Goal: Task Accomplishment & Management: Use online tool/utility

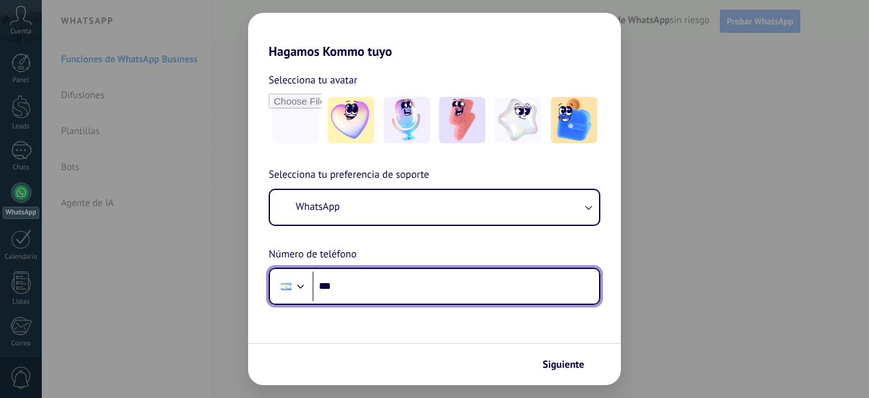
click at [382, 291] on input "***" at bounding box center [455, 287] width 287 height 30
type input "**********"
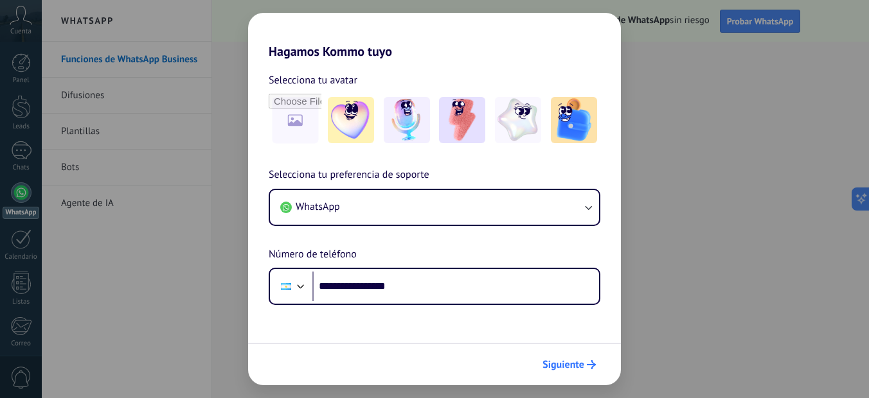
click at [562, 368] on span "Siguiente" at bounding box center [563, 364] width 42 height 9
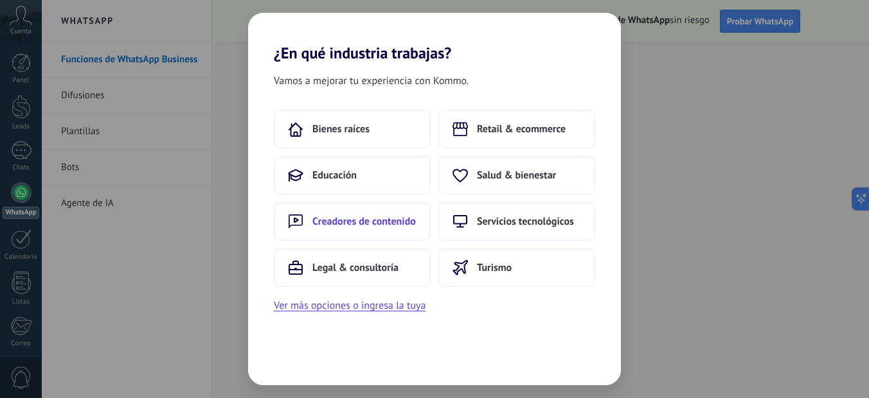
click at [344, 226] on span "Creadores de contenido" at bounding box center [363, 221] width 103 height 13
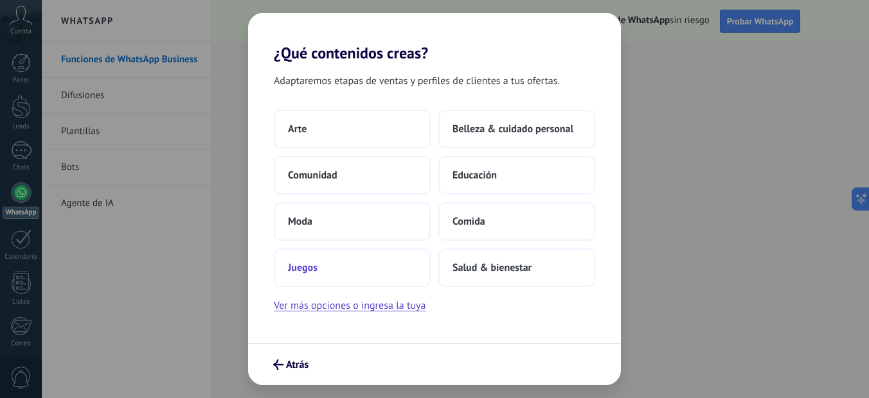
click at [336, 272] on button "Juegos" at bounding box center [352, 268] width 157 height 39
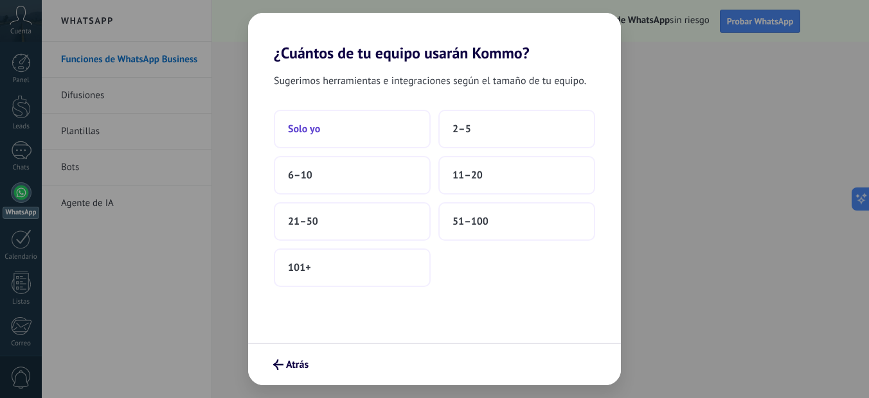
click at [368, 130] on button "Solo yo" at bounding box center [352, 129] width 157 height 39
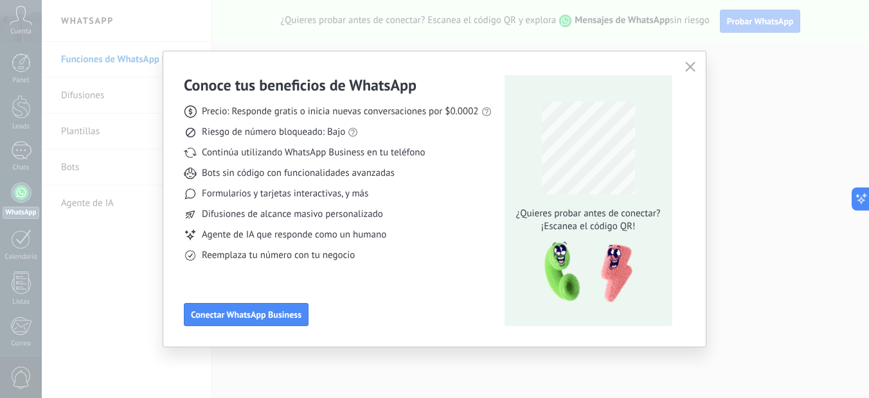
click at [687, 70] on use "button" at bounding box center [690, 67] width 10 height 10
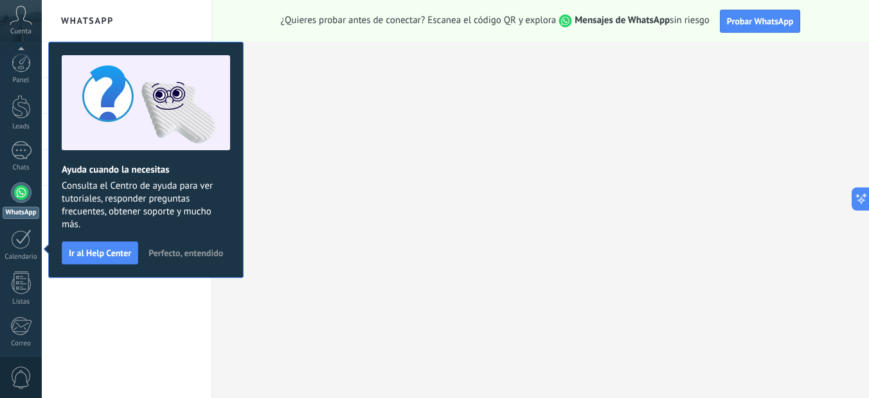
scroll to position [136, 0]
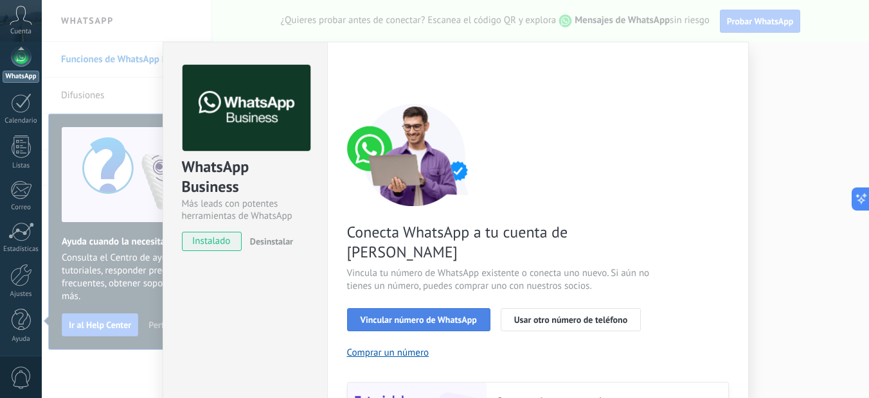
click at [453, 315] on span "Vincular número de WhatsApp" at bounding box center [418, 319] width 116 height 9
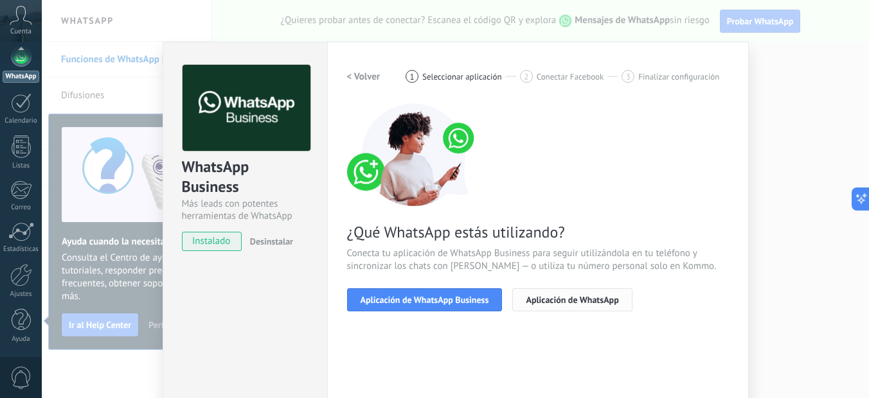
click at [569, 299] on span "Aplicación de WhatsApp" at bounding box center [572, 300] width 93 height 9
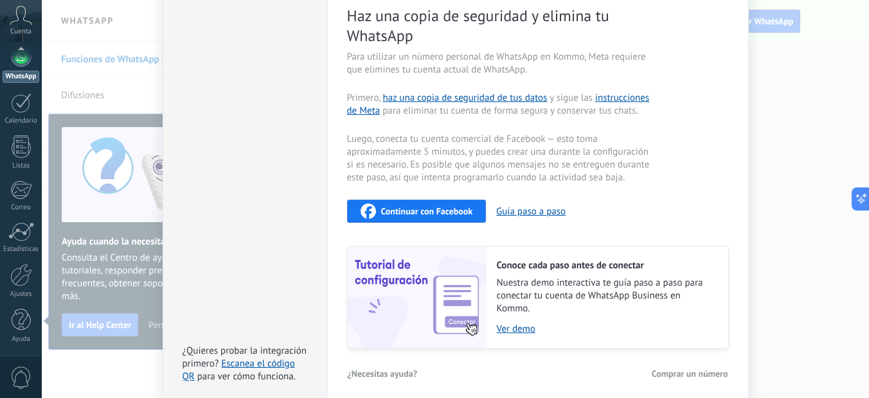
scroll to position [257, 0]
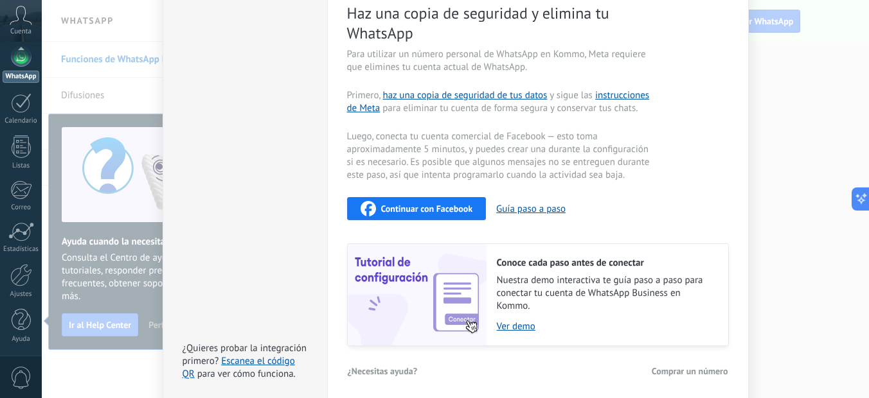
click at [443, 208] on span "Continuar con Facebook" at bounding box center [427, 208] width 92 height 9
click at [445, 214] on div "Continuar con Facebook" at bounding box center [416, 208] width 112 height 15
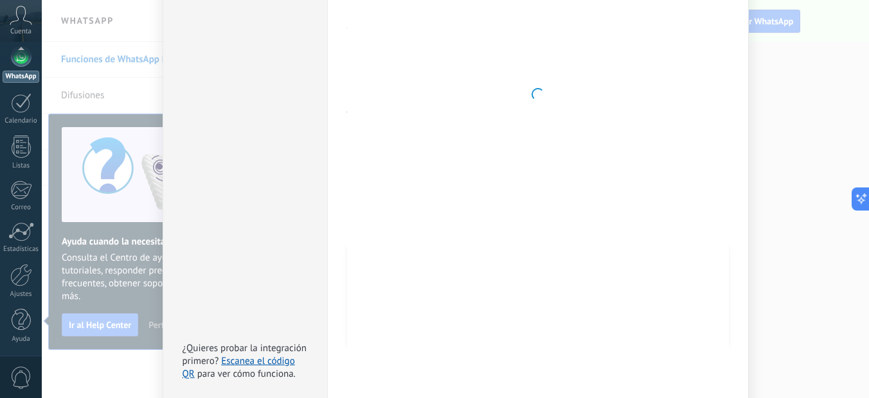
click at [516, 208] on div at bounding box center [538, 94] width 382 height 573
click at [296, 205] on div "WhatsApp Business Más leads con potentes herramientas de WhatsApp instalado Des…" at bounding box center [245, 94] width 164 height 619
click at [495, 184] on div at bounding box center [538, 94] width 382 height 573
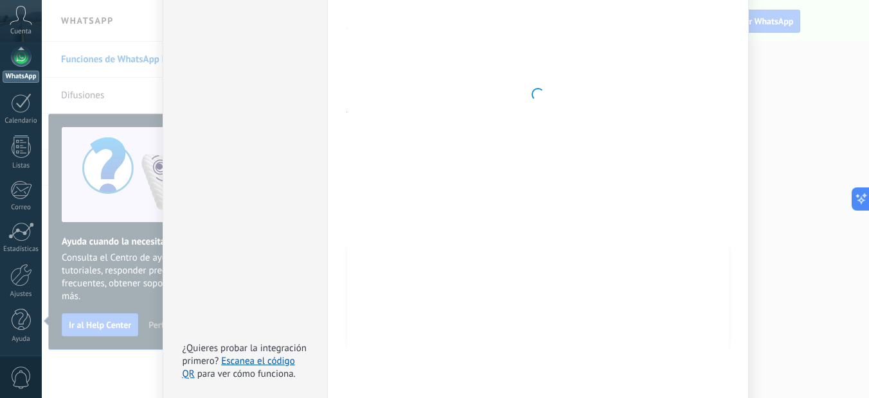
click at [531, 259] on div at bounding box center [538, 94] width 382 height 573
click at [252, 308] on div "WhatsApp Business Más leads con potentes herramientas de WhatsApp instalado Des…" at bounding box center [245, 94] width 164 height 619
click at [255, 362] on link "Escanea el código QR" at bounding box center [238, 367] width 112 height 25
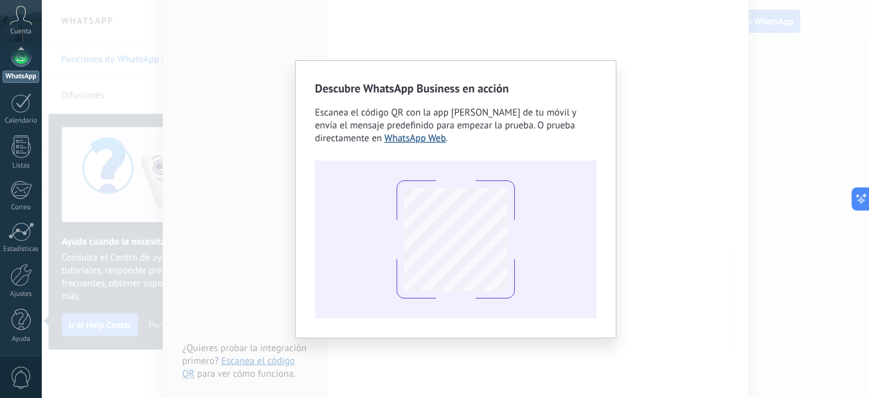
click at [400, 138] on link "WhatsApp Web" at bounding box center [415, 138] width 62 height 12
click at [195, 71] on div "Descubre WhatsApp Business en acción Escanea el código QR con la app [PERSON_NA…" at bounding box center [455, 199] width 827 height 398
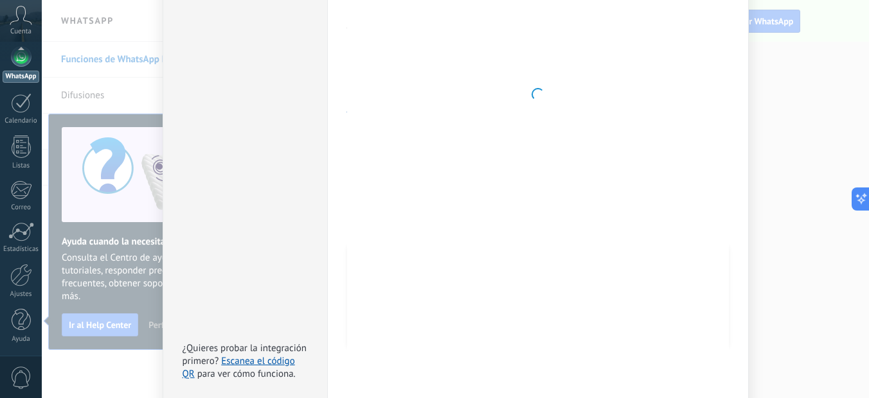
click at [195, 72] on div "WhatsApp Business Más leads con potentes herramientas de WhatsApp instalado Des…" at bounding box center [245, 94] width 164 height 619
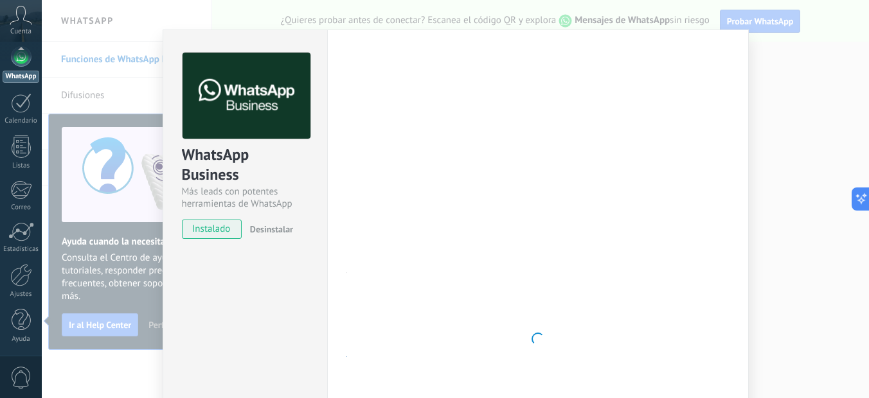
scroll to position [0, 0]
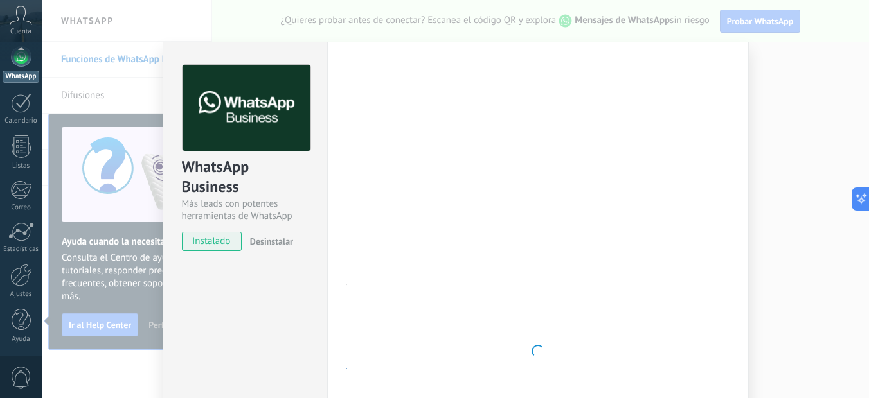
click at [819, 118] on div "WhatsApp Business Más leads con potentes herramientas de WhatsApp instalado Des…" at bounding box center [455, 199] width 827 height 398
